Goal: Task Accomplishment & Management: Use online tool/utility

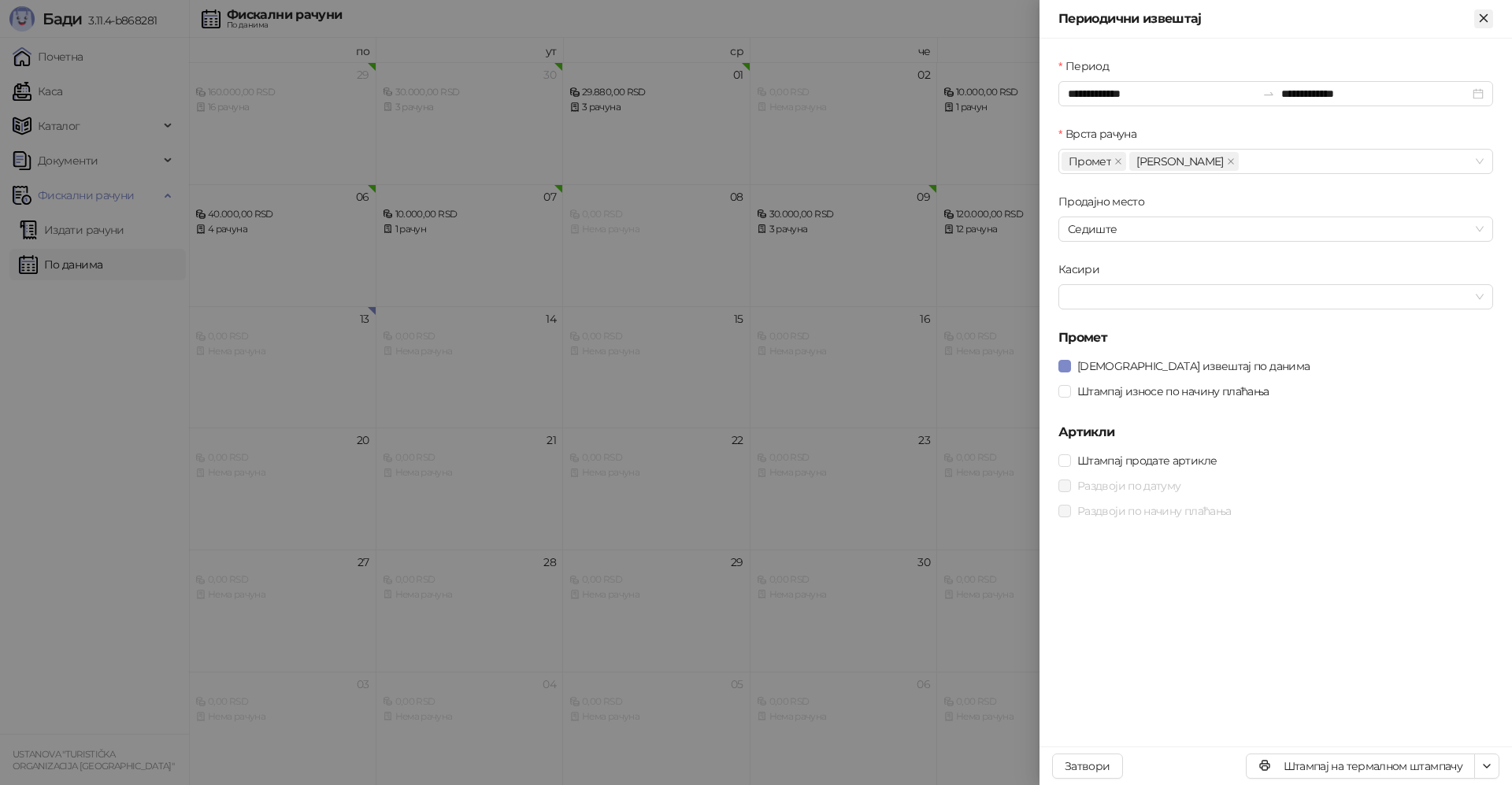
click at [1481, 23] on icon "Close" at bounding box center [1483, 17] width 14 height 14
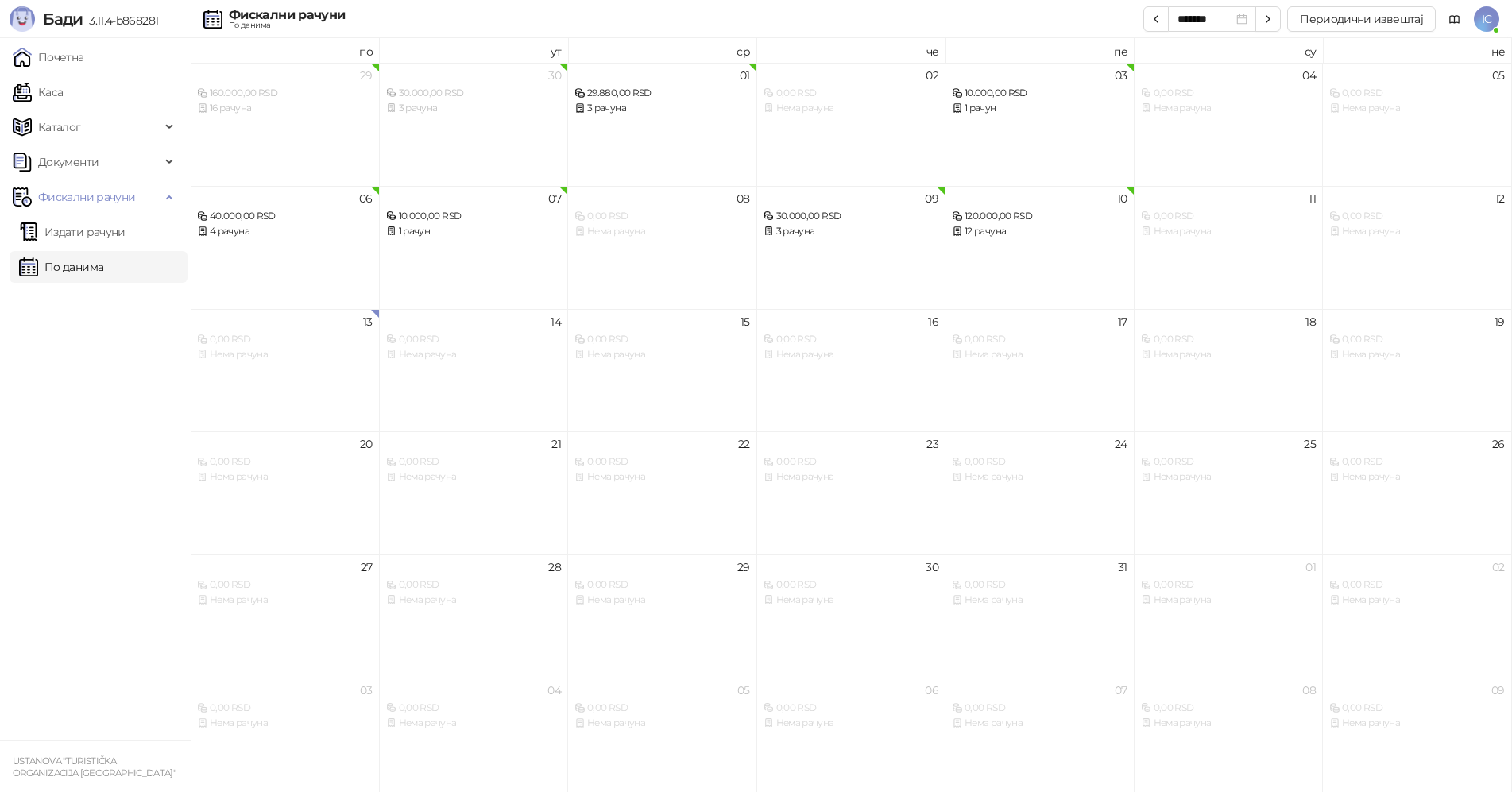
click at [1480, 16] on span "IC" at bounding box center [1486, 19] width 25 height 25
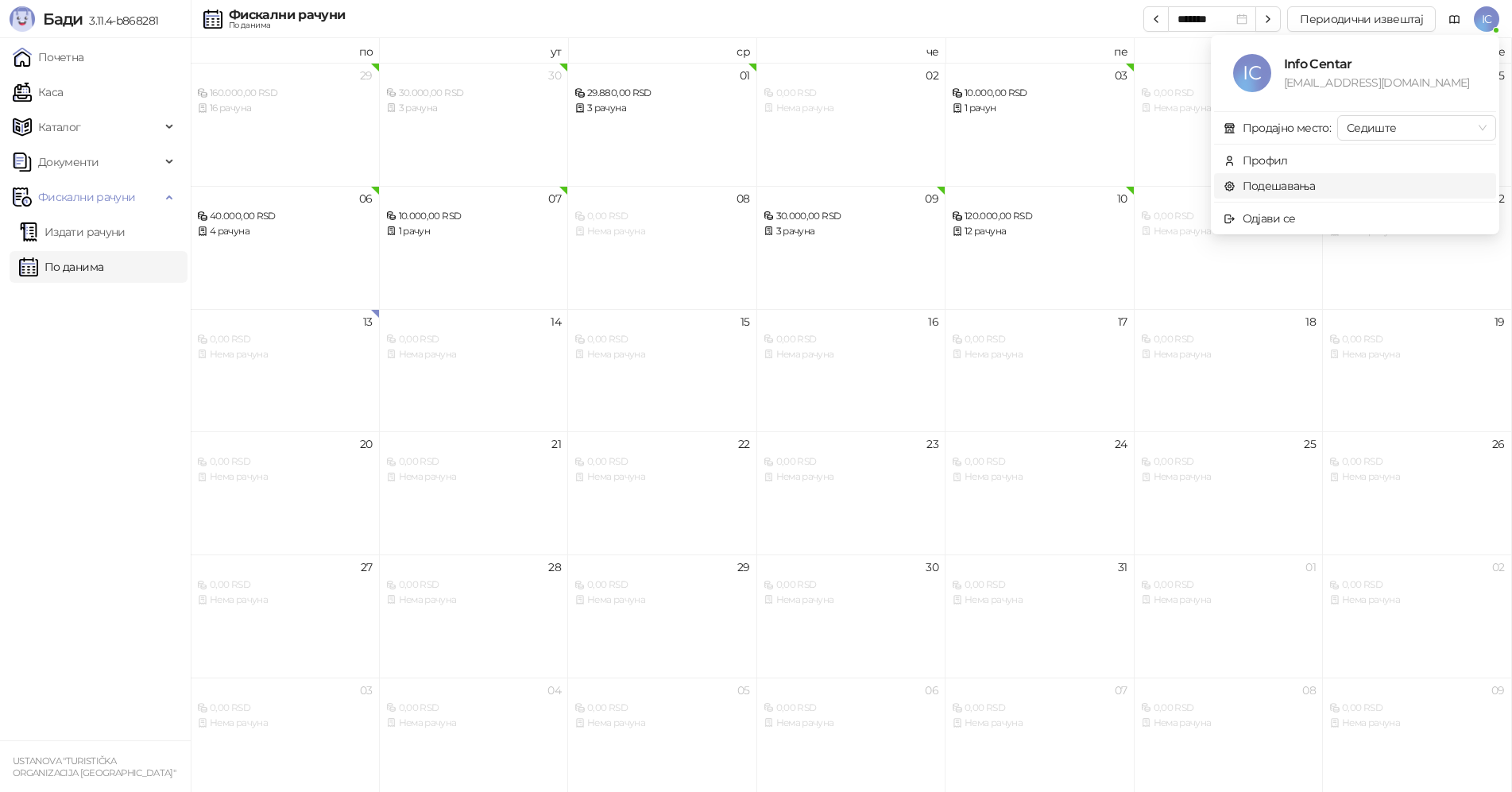
click at [1282, 183] on link "Подешавања" at bounding box center [1269, 186] width 92 height 14
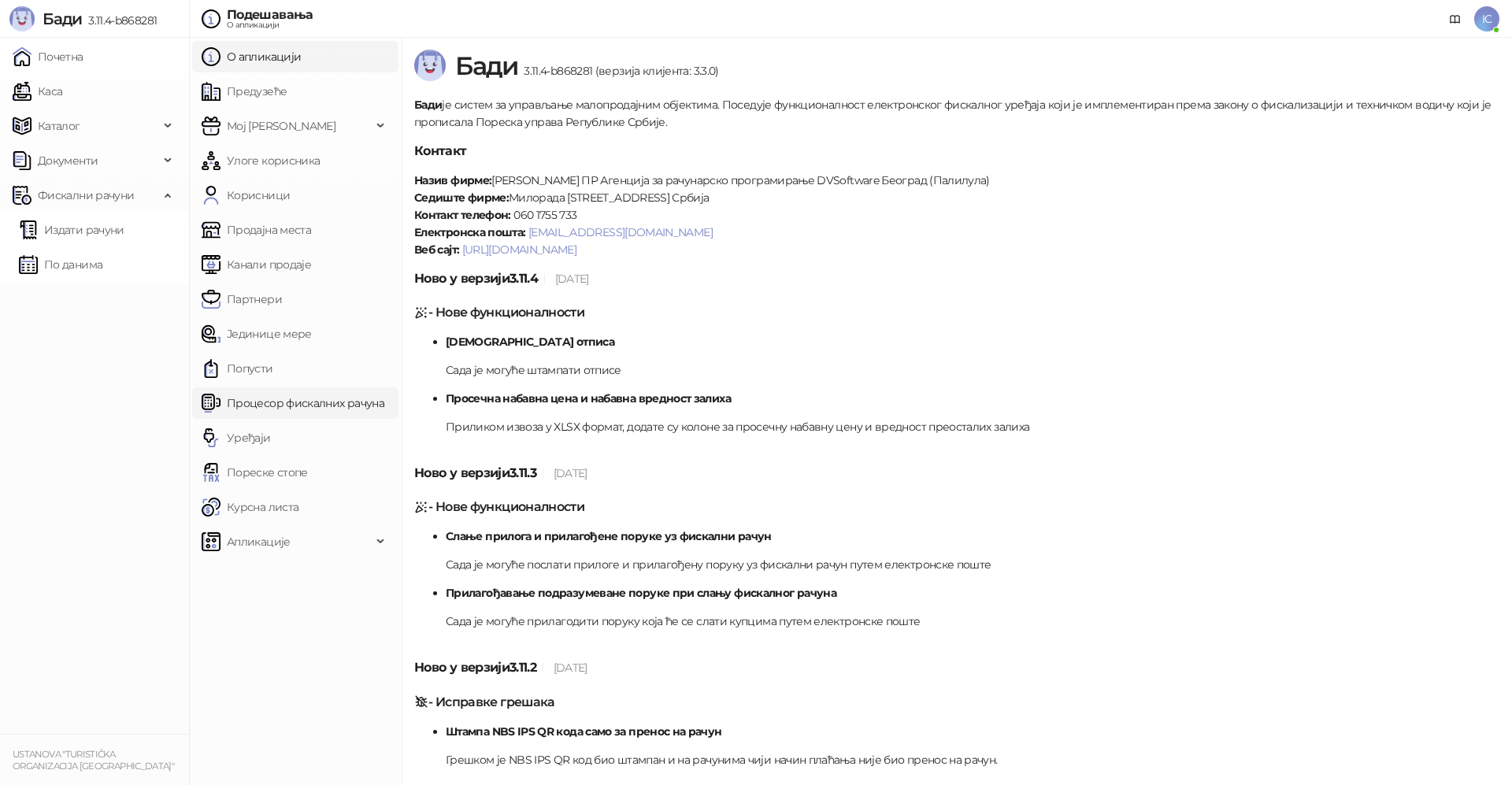
click at [279, 406] on link "Процесор фискалних рачуна" at bounding box center [293, 403] width 182 height 31
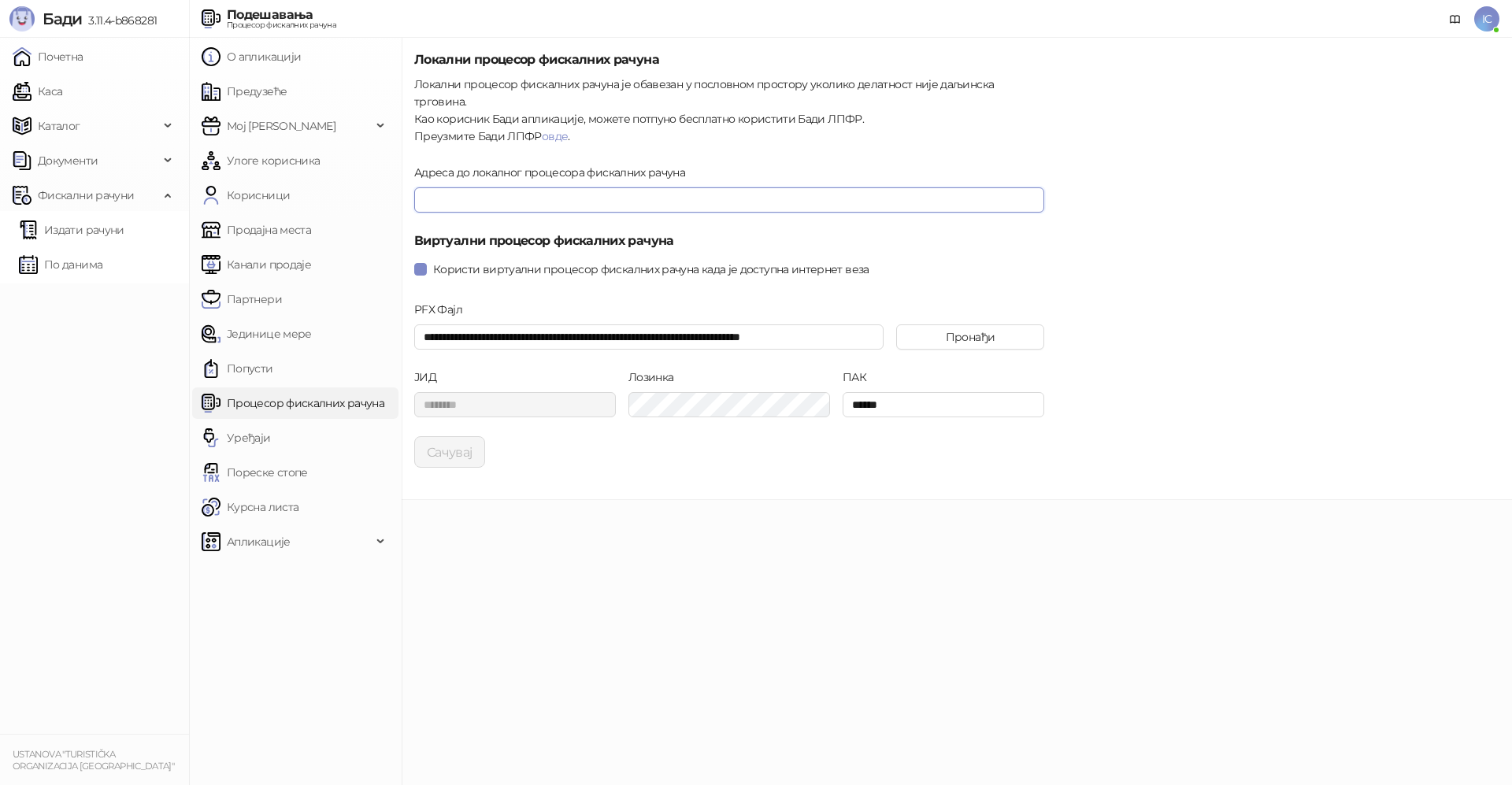
click at [438, 187] on input "Адреса до локалног процесора фискалних рачуна" at bounding box center [729, 200] width 630 height 25
type input "**********"
click at [449, 436] on button "Сачувај" at bounding box center [450, 452] width 71 height 31
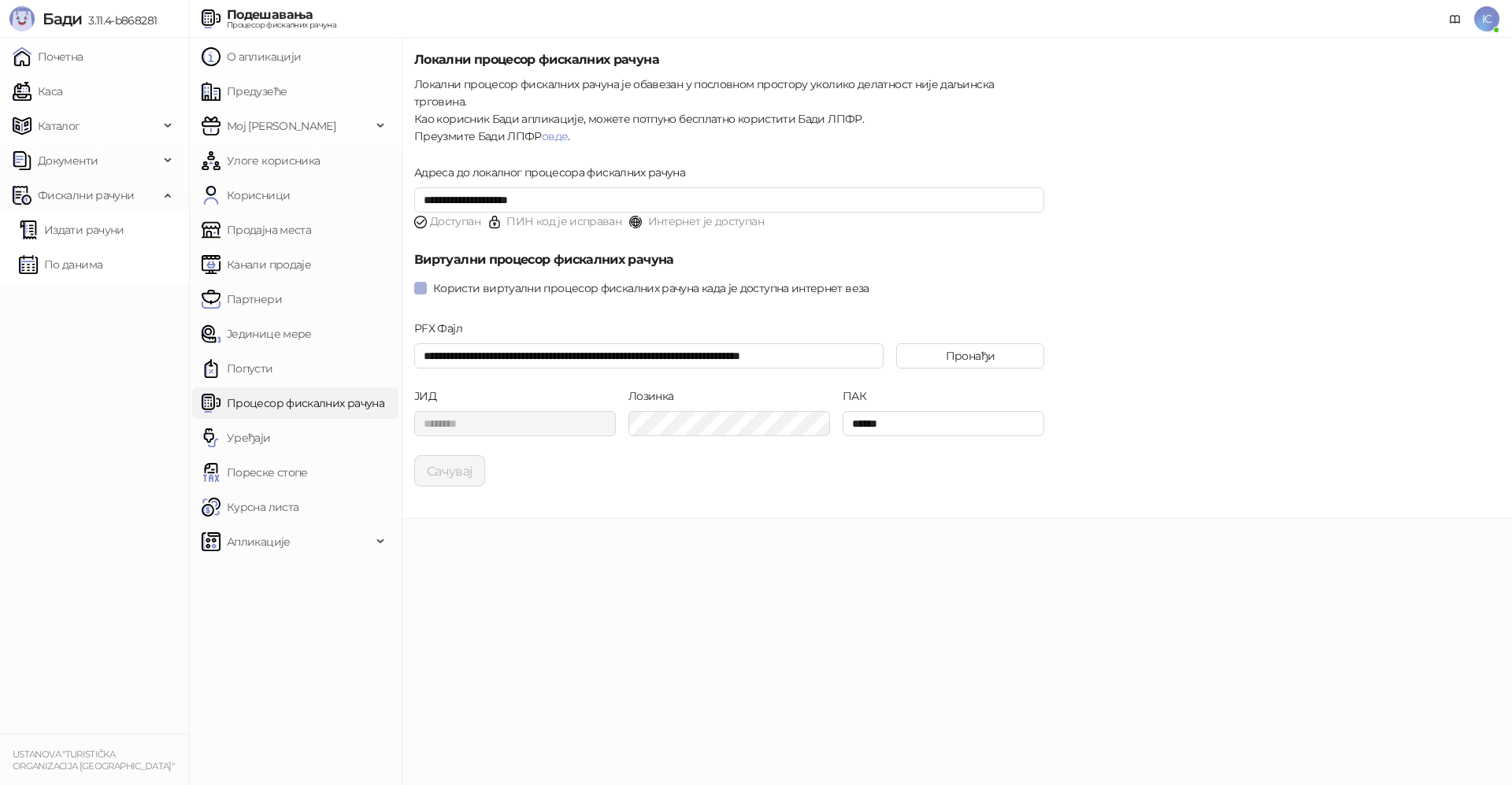
click at [419, 282] on span at bounding box center [420, 288] width 12 height 12
click at [443, 455] on button "Сачувај" at bounding box center [450, 471] width 71 height 31
click at [78, 230] on link "Издати рачуни" at bounding box center [71, 230] width 105 height 31
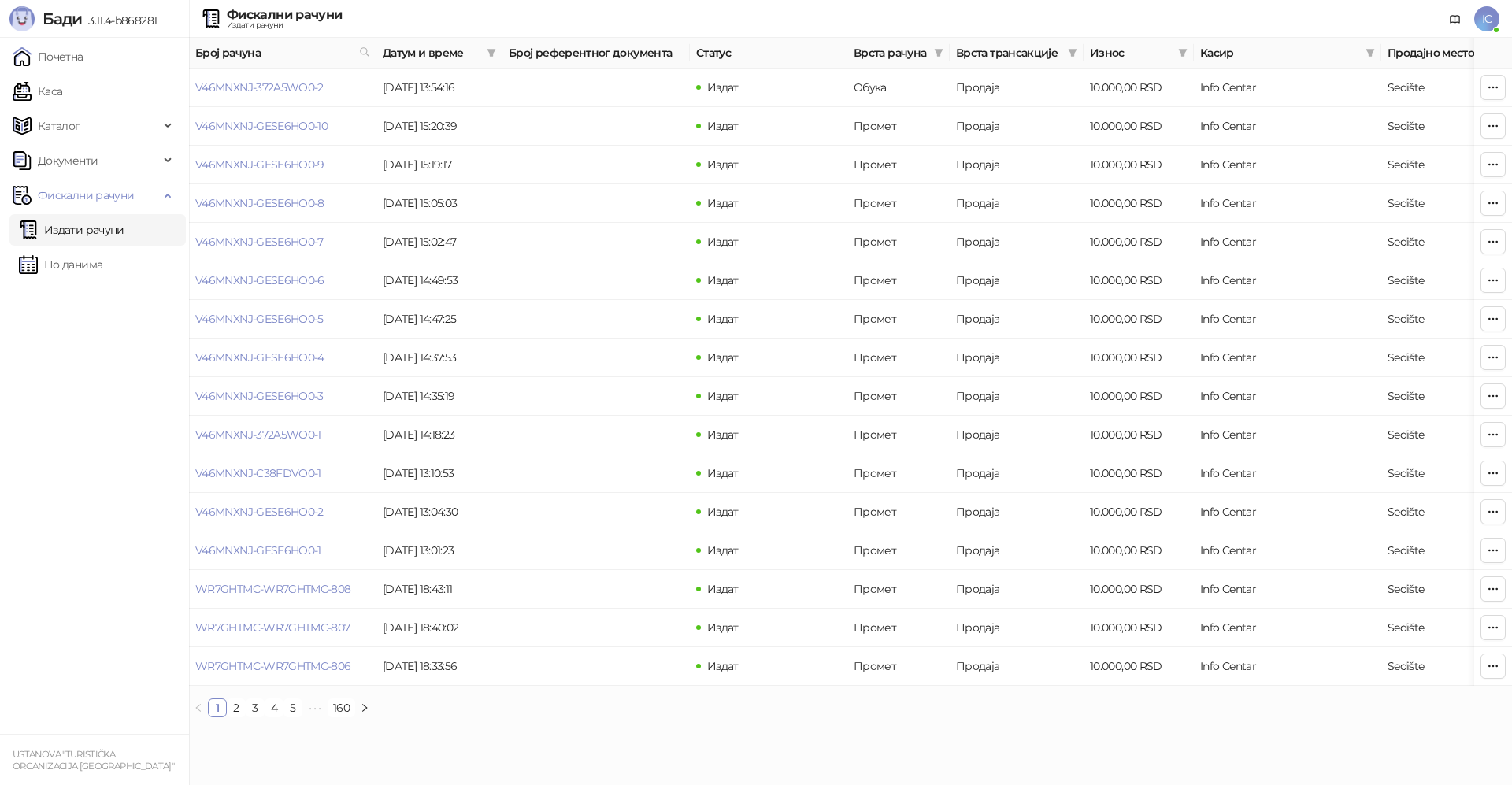
click at [1490, 22] on span "IC" at bounding box center [1487, 19] width 25 height 25
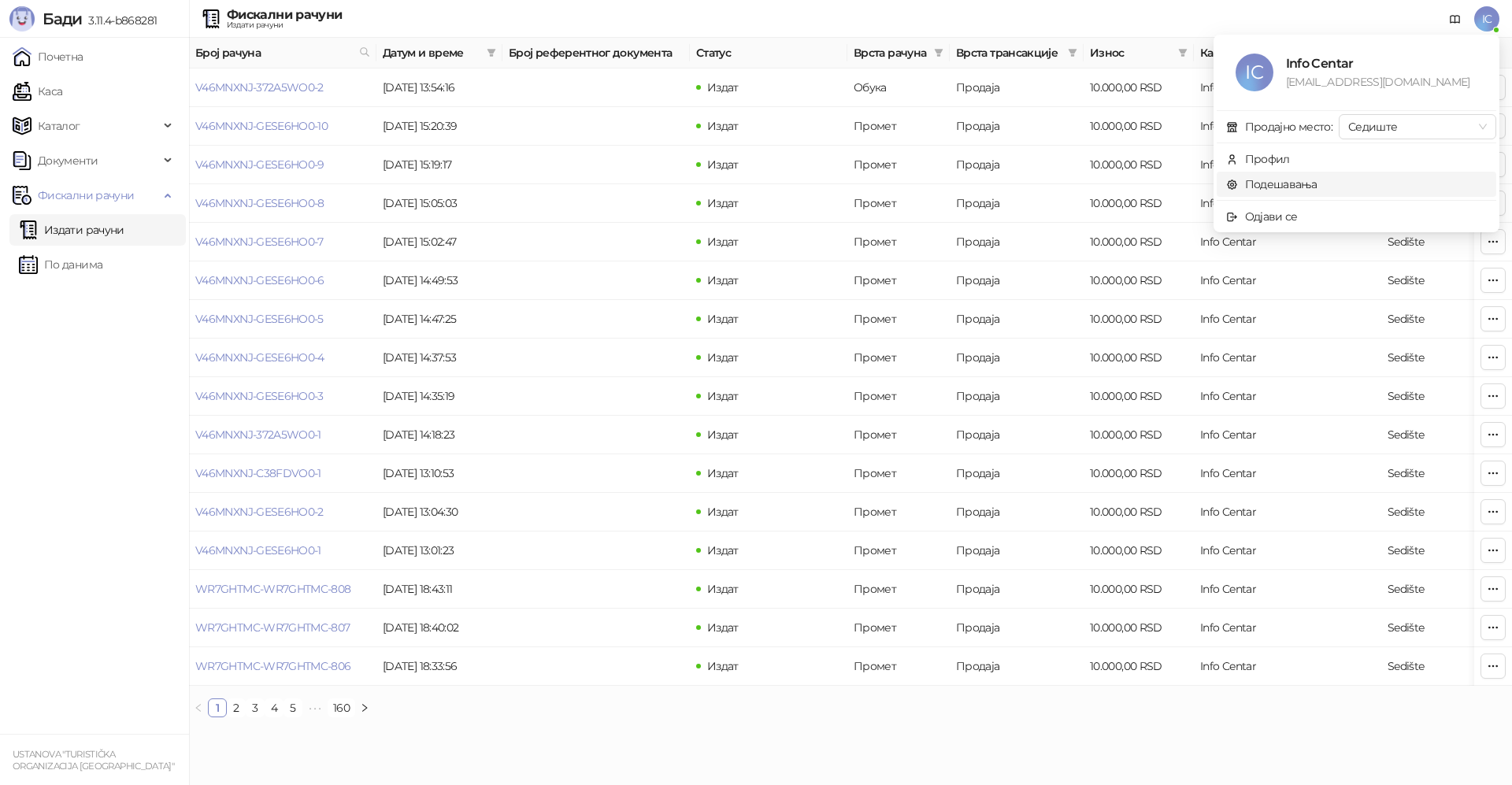
click at [1258, 182] on link "Подешавања" at bounding box center [1272, 184] width 91 height 14
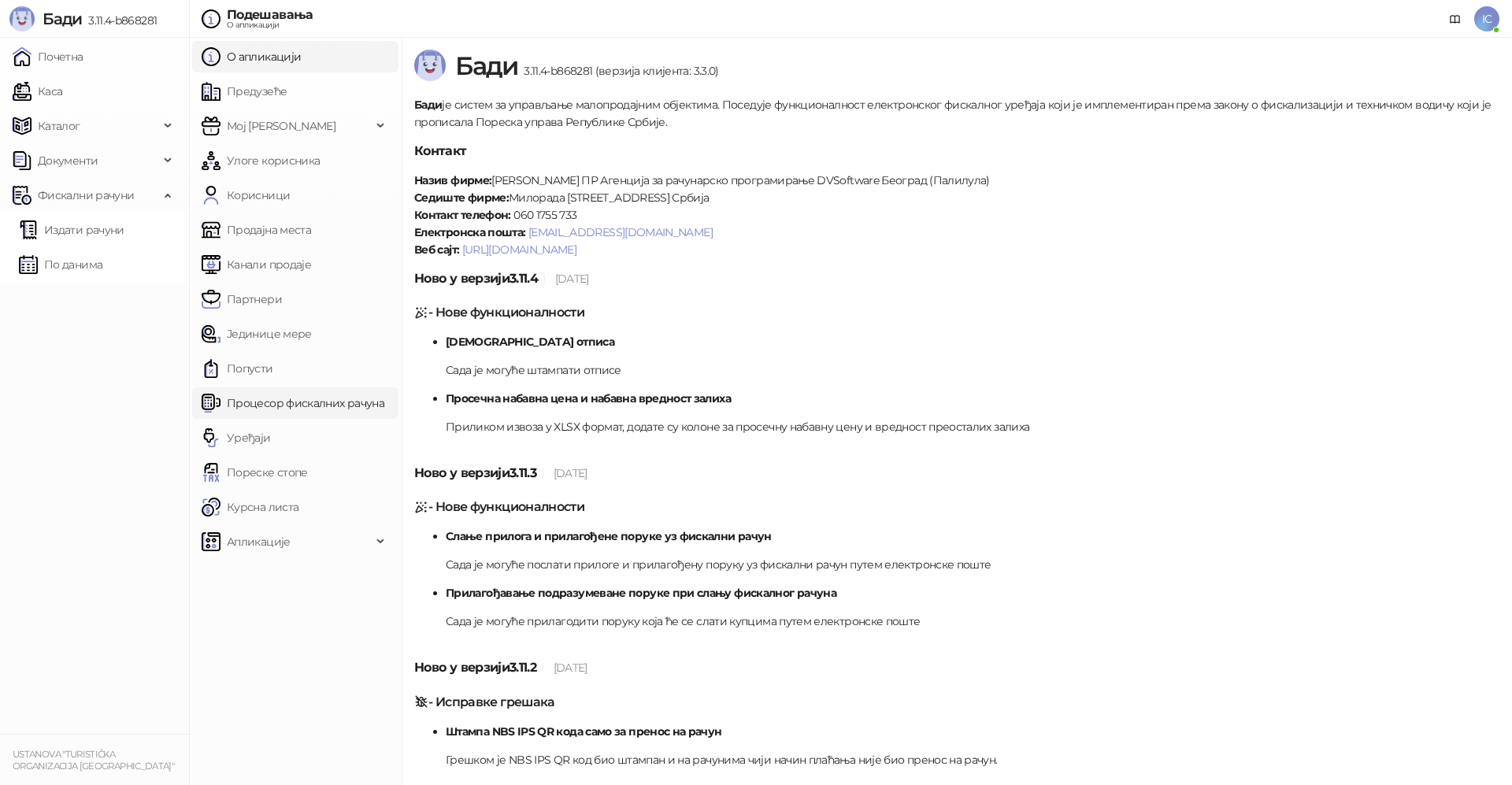
click at [258, 406] on link "Процесор фискалних рачуна" at bounding box center [293, 403] width 182 height 31
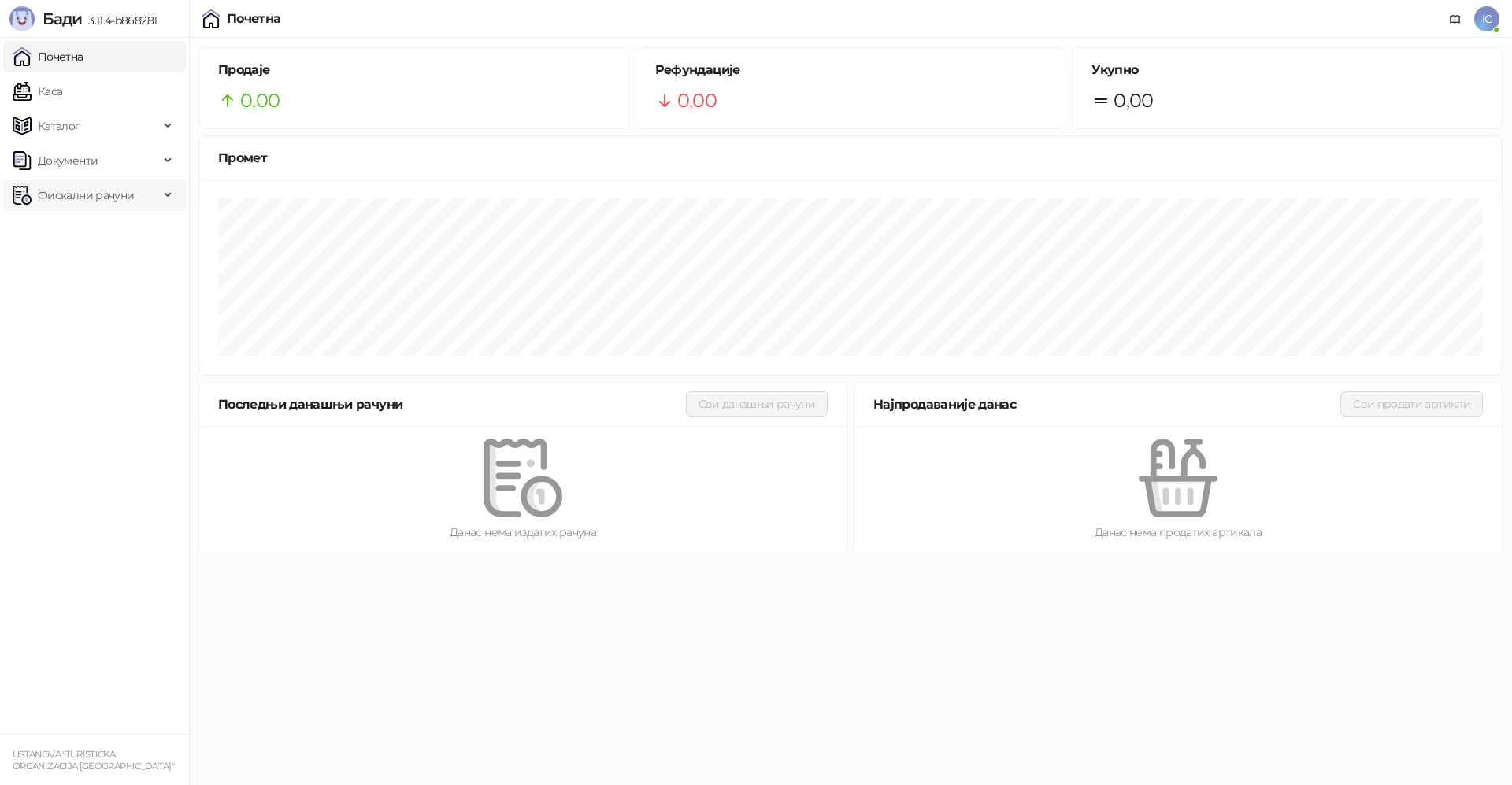
click at [94, 194] on span "Фискални рачуни" at bounding box center [86, 196] width 96 height 31
click at [95, 263] on link "По данима" at bounding box center [61, 264] width 84 height 31
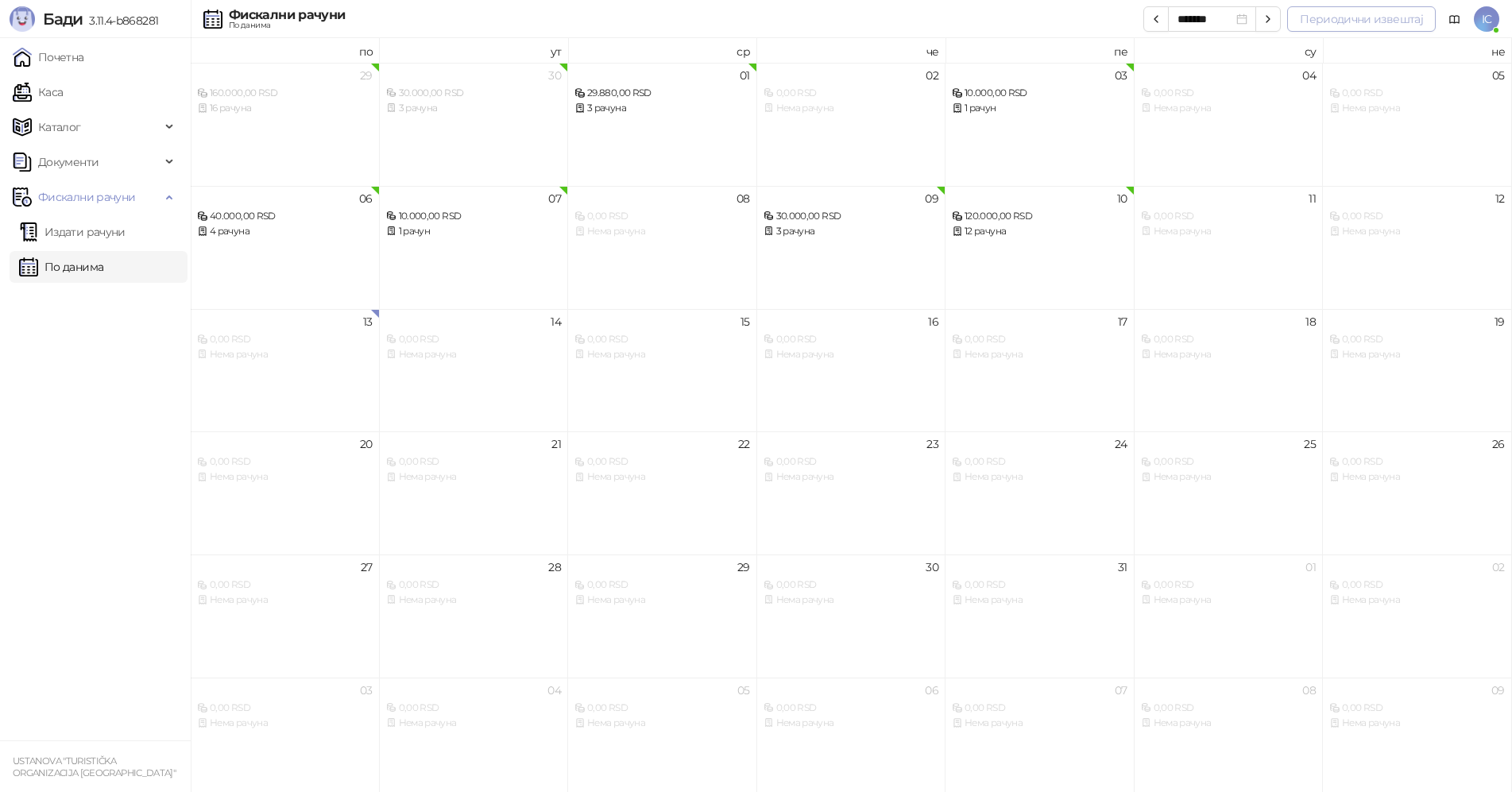
click at [1378, 23] on button "Периодични извештај" at bounding box center [1361, 19] width 149 height 25
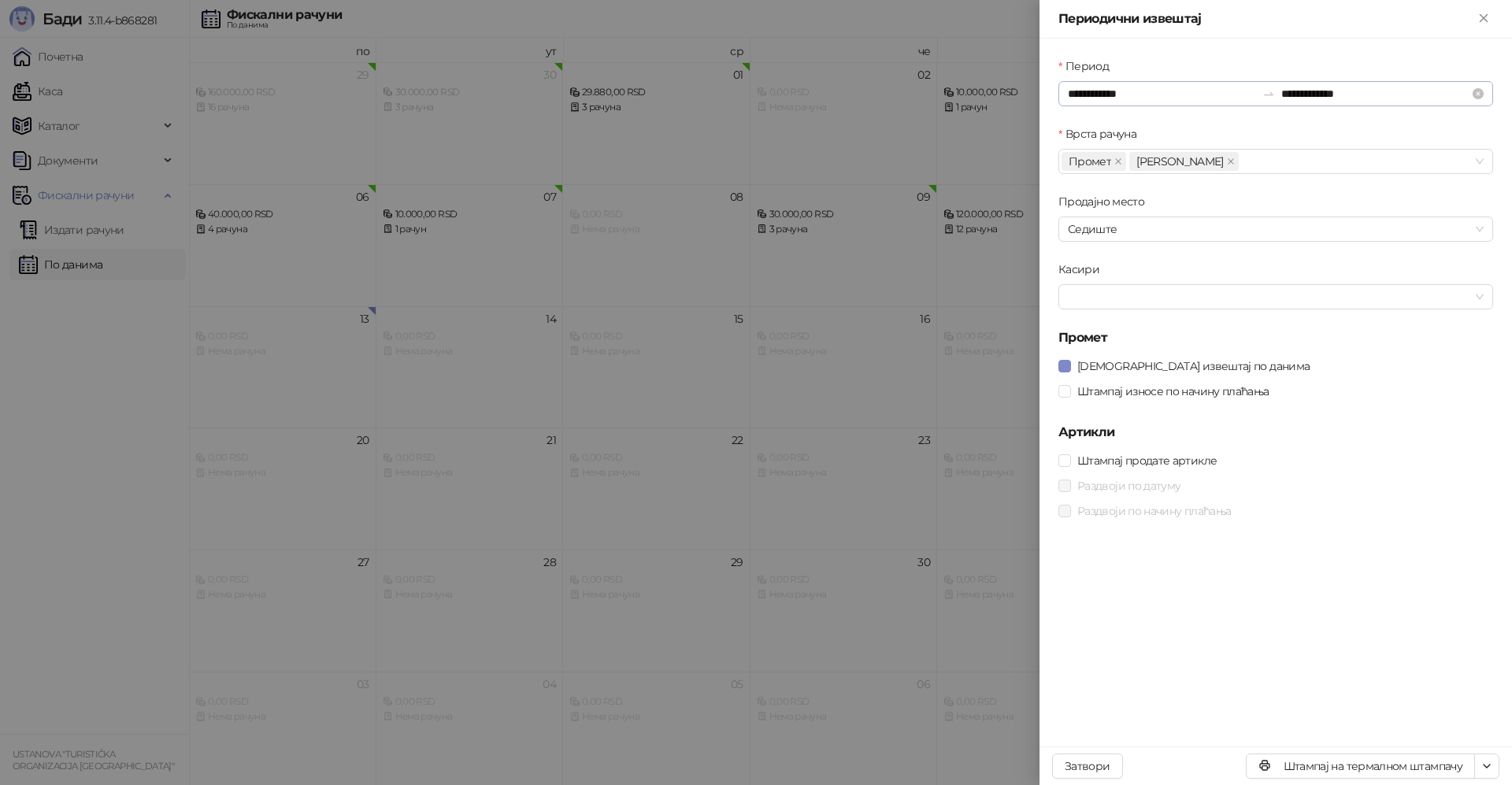
click at [1150, 85] on div "**********" at bounding box center [1276, 94] width 434 height 25
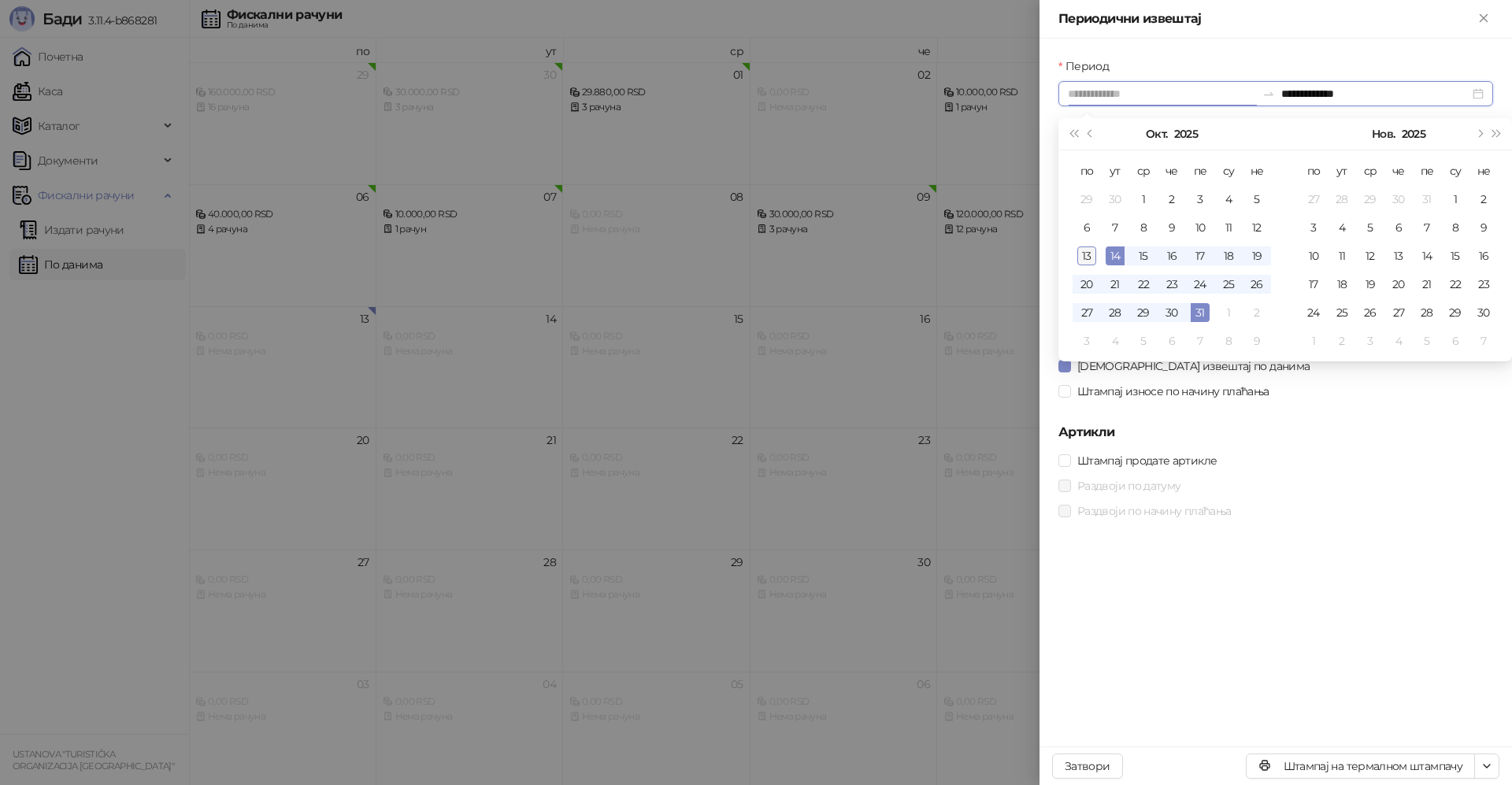
type input "**********"
click at [1088, 260] on div "13" at bounding box center [1087, 255] width 19 height 19
type input "**********"
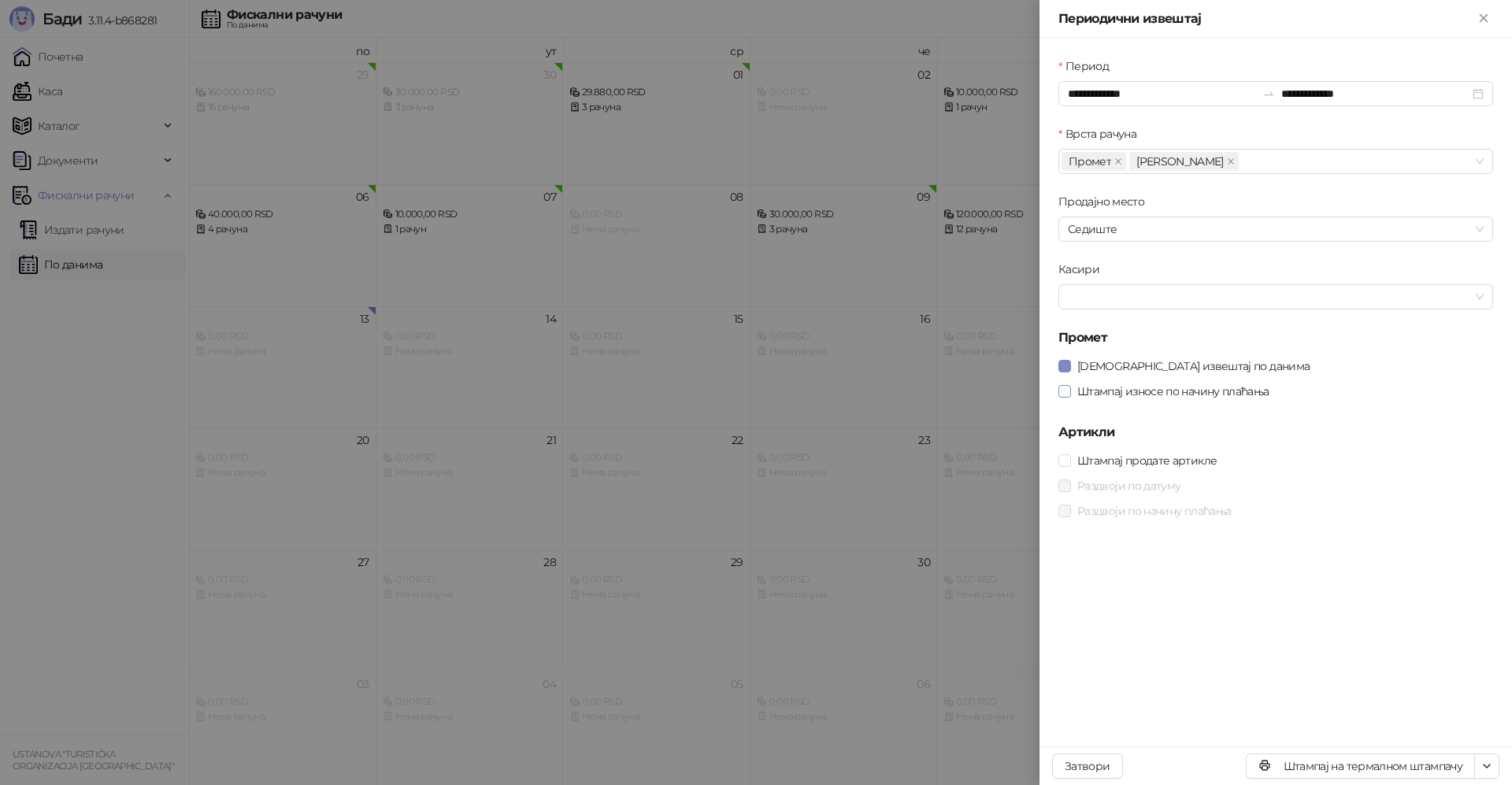
click at [1127, 398] on span "Штампај износе по начину плаћања" at bounding box center [1173, 391] width 205 height 17
click at [1341, 772] on button "Штампај на термалном штампачу" at bounding box center [1360, 766] width 229 height 25
click at [1482, 16] on icon "Close" at bounding box center [1483, 17] width 7 height 7
